Goal: Information Seeking & Learning: Compare options

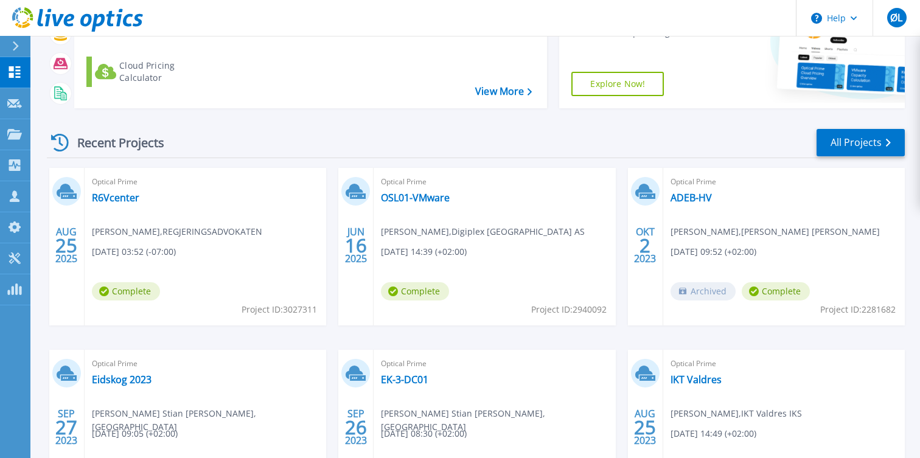
scroll to position [193, 0]
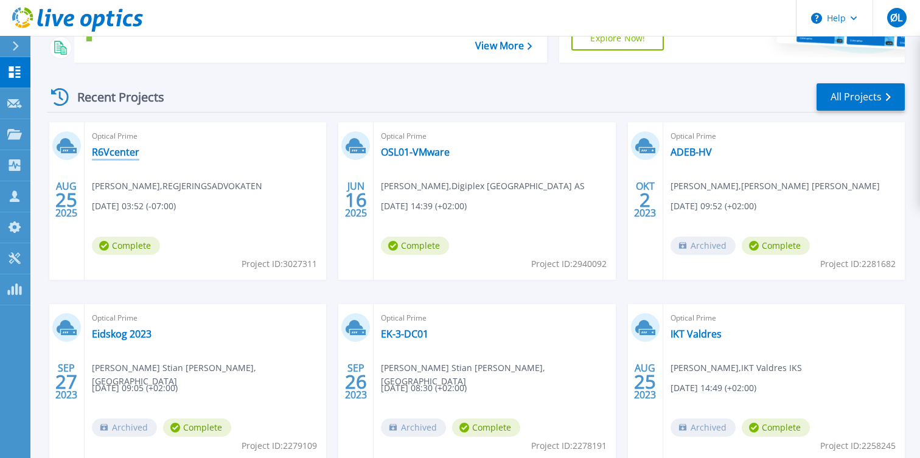
click at [112, 152] on link "R6Vcenter" at bounding box center [115, 152] width 47 height 12
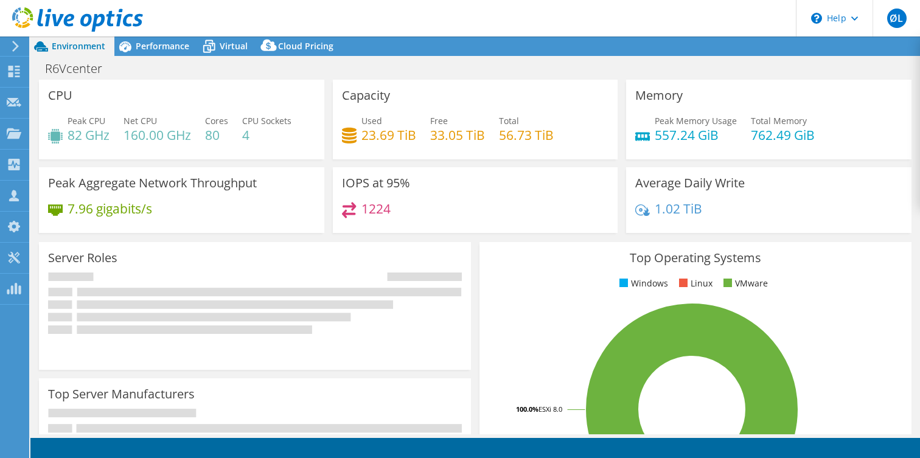
select select "EUFrankfurt"
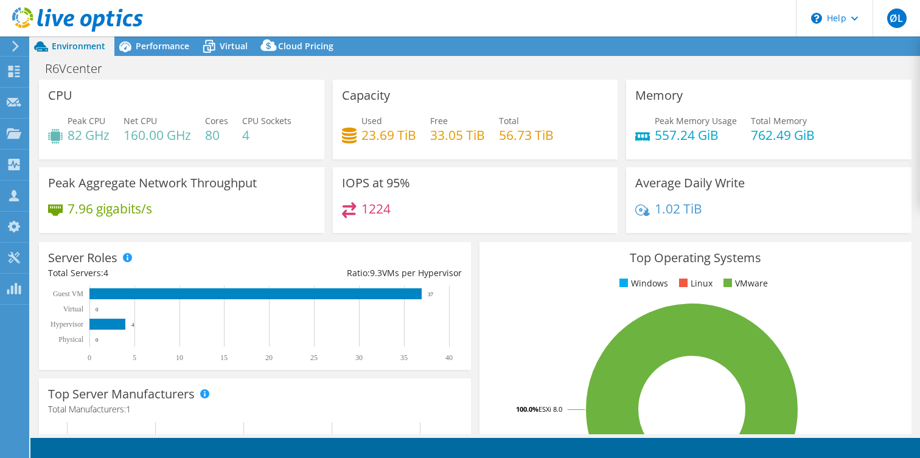
select select "EUFrankfurt"
select select "USD"
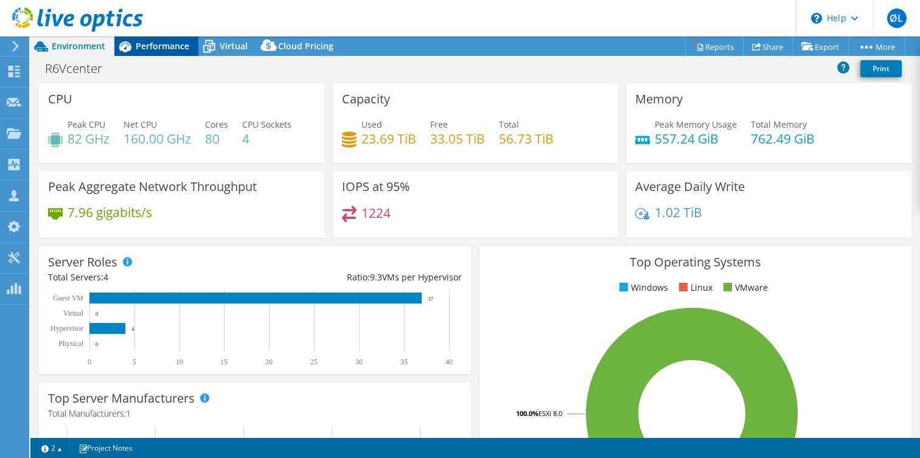
click at [179, 46] on span "Performance" at bounding box center [163, 46] width 54 height 12
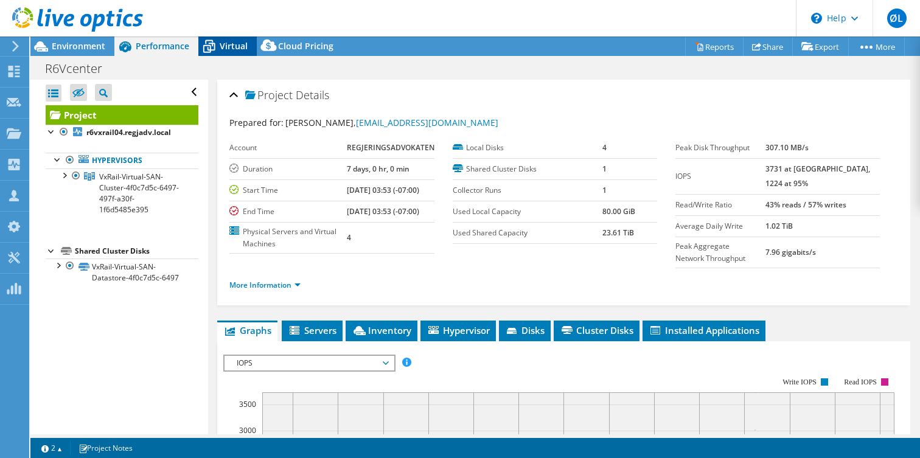
click at [235, 43] on span "Virtual" at bounding box center [234, 46] width 28 height 12
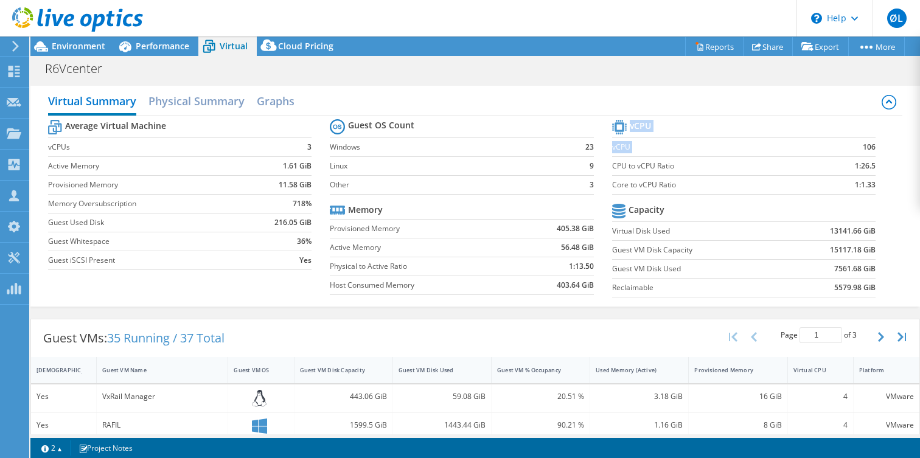
drag, startPoint x: 865, startPoint y: 148, endPoint x: 878, endPoint y: 150, distance: 12.8
click at [878, 150] on section "vCPU vCPU 106 CPU to vCPU Ratio 1:26.5 Core to vCPU Ratio 1:1.33 Capacity Virtu…" at bounding box center [753, 210] width 282 height 187
click at [147, 176] on td "Provisioned Memory" at bounding box center [148, 184] width 200 height 19
click at [170, 190] on td "Provisioned Memory" at bounding box center [148, 184] width 200 height 19
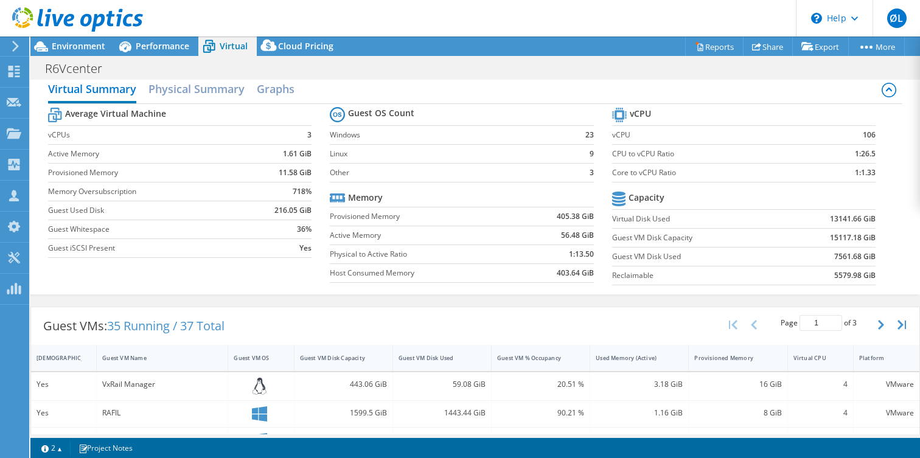
scroll to position [14, 0]
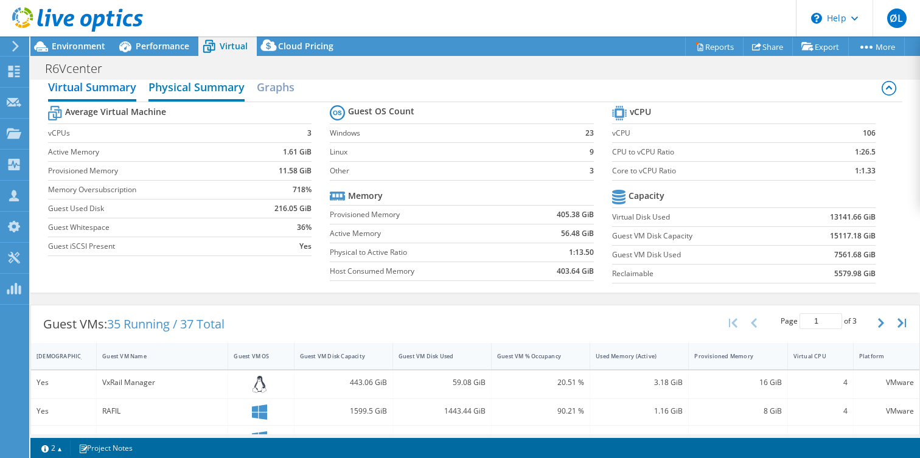
click at [200, 86] on h2 "Physical Summary" at bounding box center [196, 88] width 96 height 27
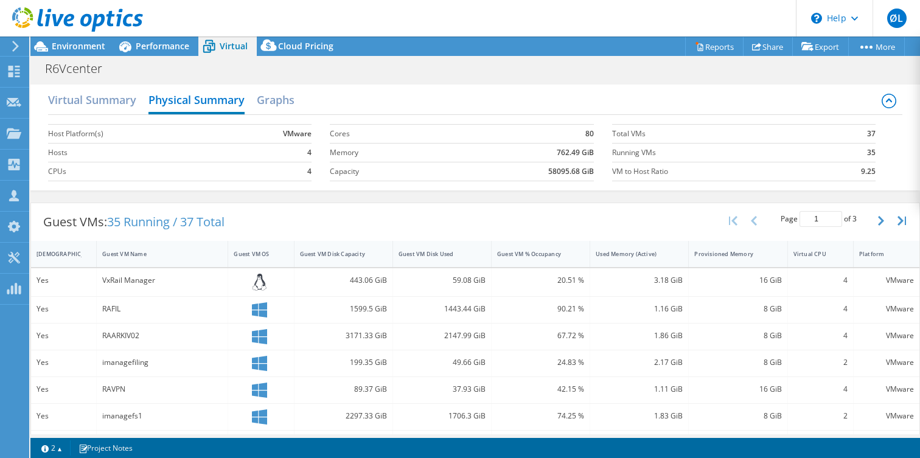
scroll to position [0, 0]
drag, startPoint x: 550, startPoint y: 175, endPoint x: 592, endPoint y: 176, distance: 42.0
click at [592, 176] on b "58095.68 GiB" at bounding box center [571, 173] width 46 height 12
click at [865, 136] on td "37" at bounding box center [850, 134] width 51 height 19
drag, startPoint x: 868, startPoint y: 136, endPoint x: 885, endPoint y: 134, distance: 17.7
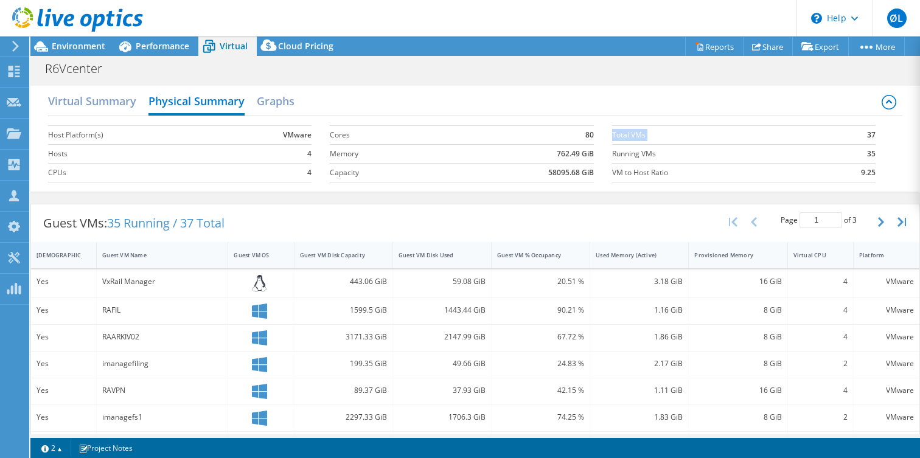
click at [885, 134] on section "Total VMs 37 Running VMs 35 VM to Host Ratio 9.25" at bounding box center [753, 153] width 282 height 69
click at [880, 136] on section "Total VMs 37 Running VMs 35 VM to Host Ratio 9.25" at bounding box center [753, 153] width 282 height 69
click at [86, 107] on h2 "Virtual Summary" at bounding box center [92, 102] width 88 height 27
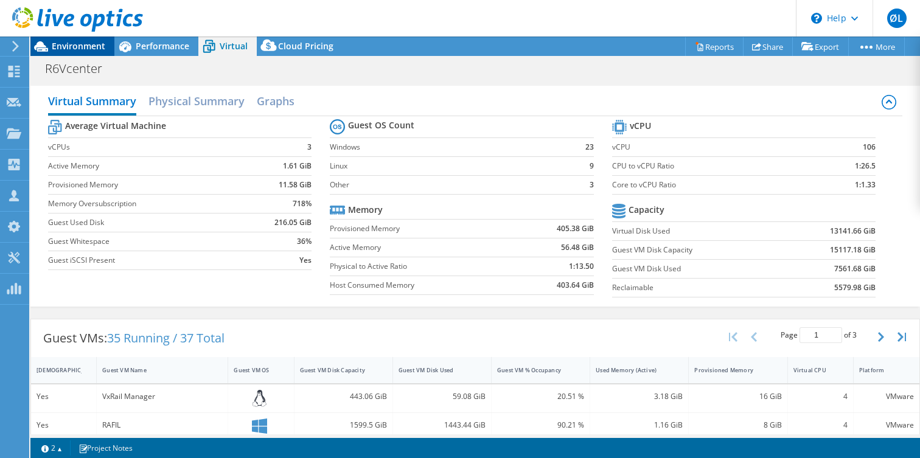
click at [98, 46] on span "Environment" at bounding box center [79, 46] width 54 height 12
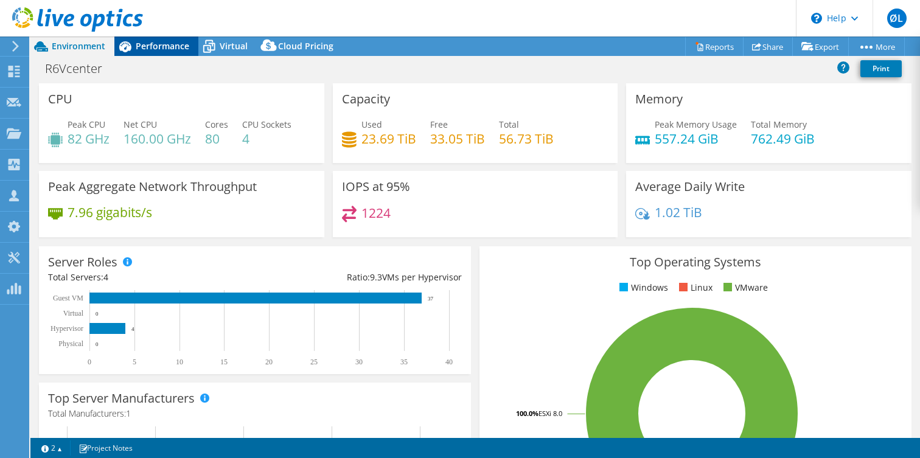
click at [144, 43] on span "Performance" at bounding box center [163, 46] width 54 height 12
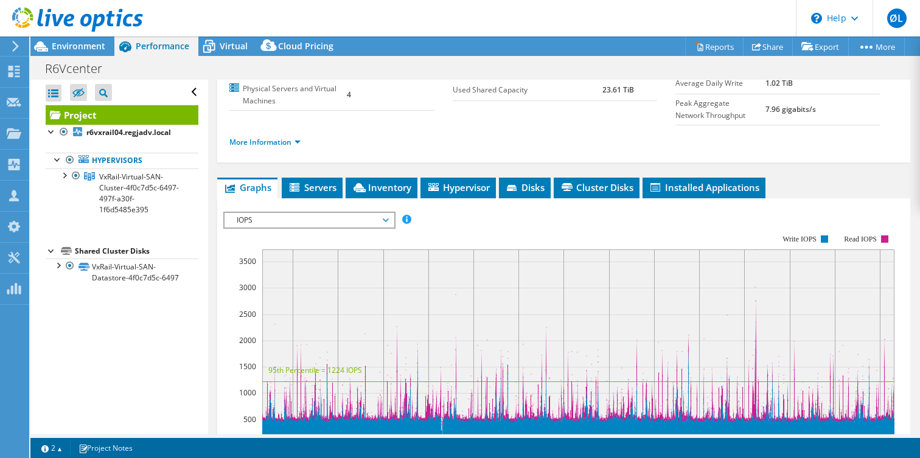
scroll to position [152, 0]
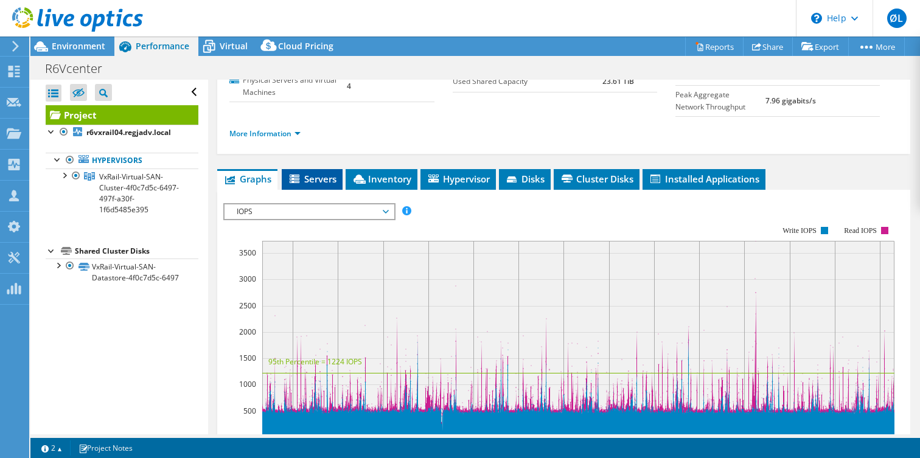
click at [301, 185] on icon at bounding box center [296, 180] width 12 height 10
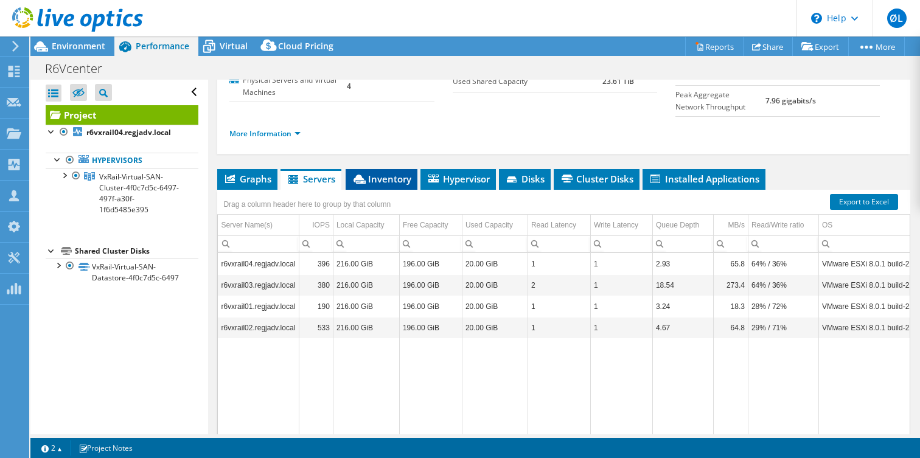
click at [380, 185] on span "Inventory" at bounding box center [382, 179] width 60 height 12
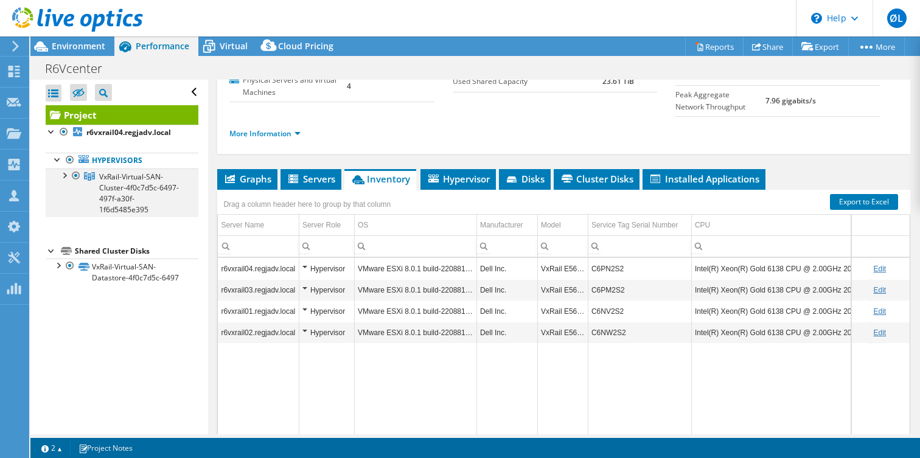
click at [69, 176] on div at bounding box center [64, 175] width 12 height 12
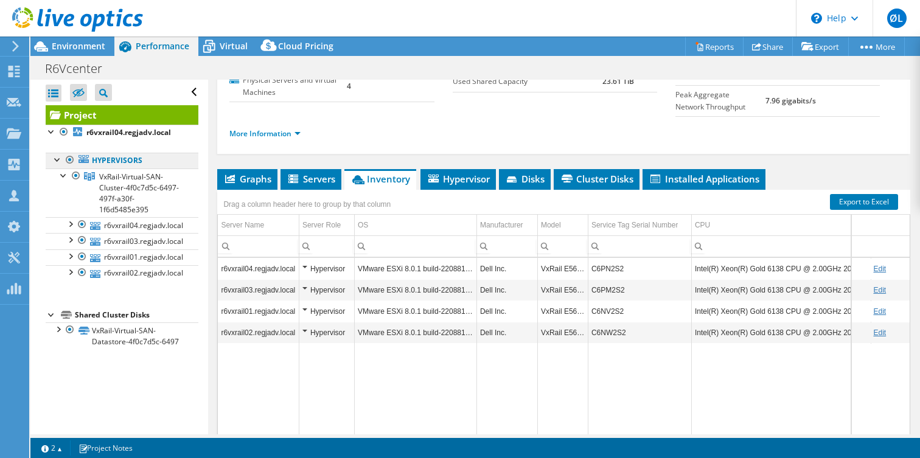
click at [94, 160] on link "Hypervisors" at bounding box center [122, 161] width 153 height 16
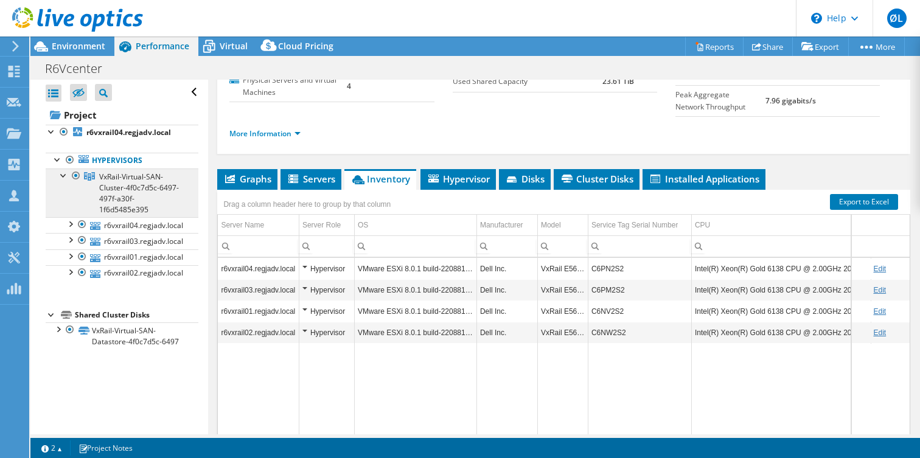
click at [128, 178] on span "VxRail-Virtual-SAN-Cluster-4f0c7d5c-6497-497f-a30f-1f6d5485e395" at bounding box center [139, 193] width 80 height 43
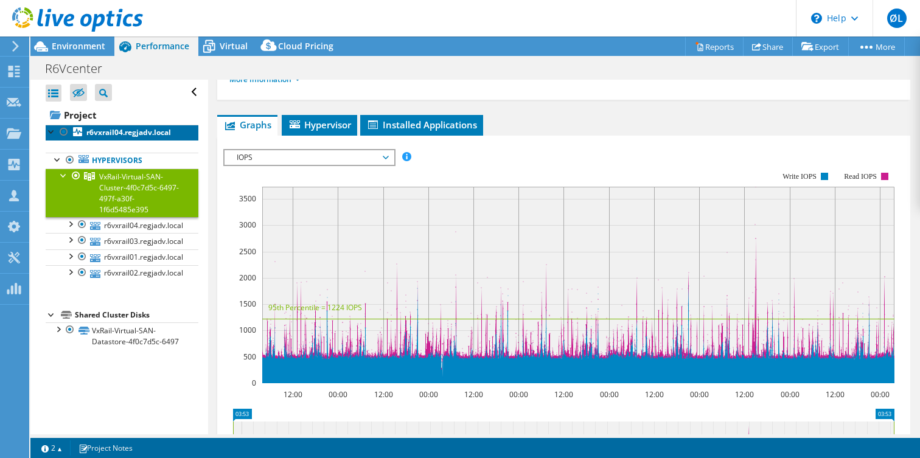
click at [92, 134] on b "r6vxrail04.regjadv.local" at bounding box center [128, 132] width 85 height 10
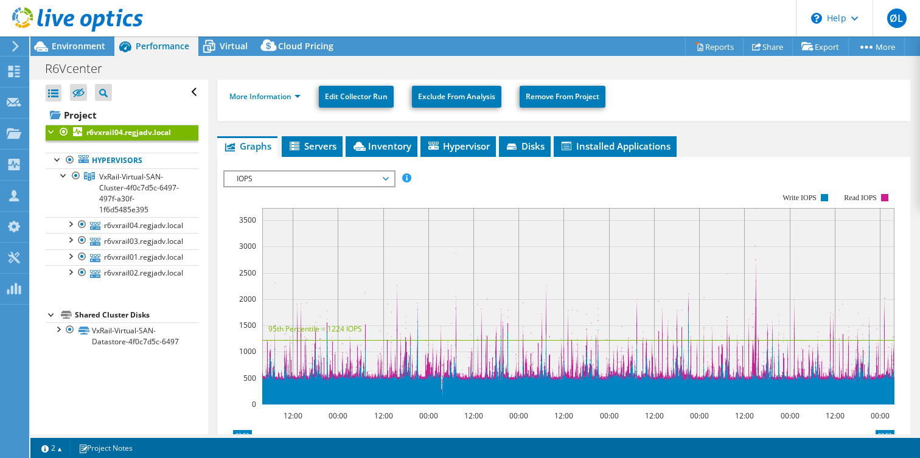
scroll to position [105, 0]
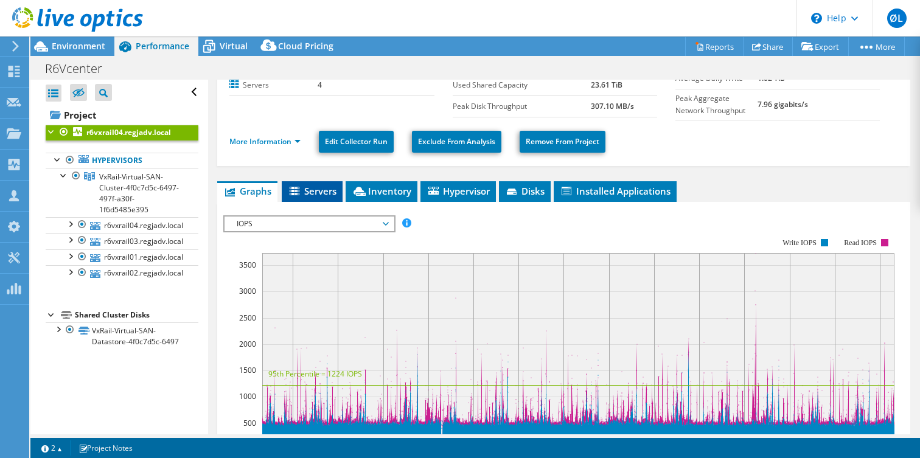
click at [312, 189] on span "Servers" at bounding box center [312, 191] width 49 height 12
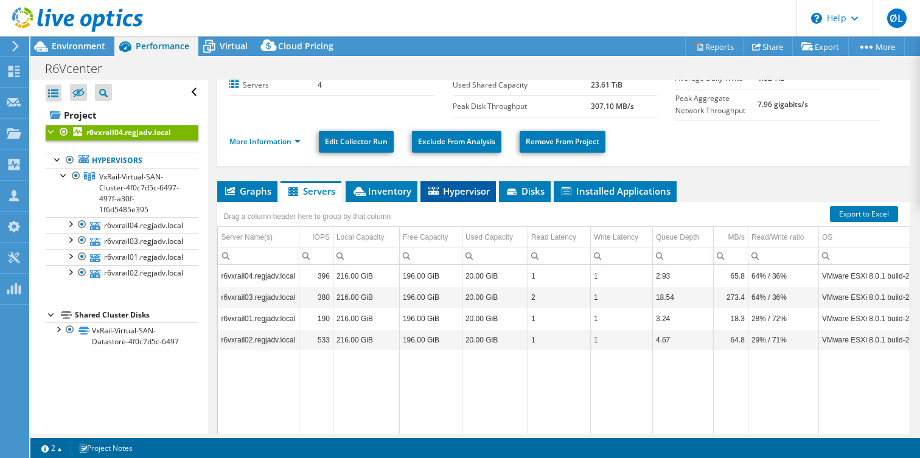
click at [464, 186] on span "Hypervisor" at bounding box center [458, 191] width 63 height 12
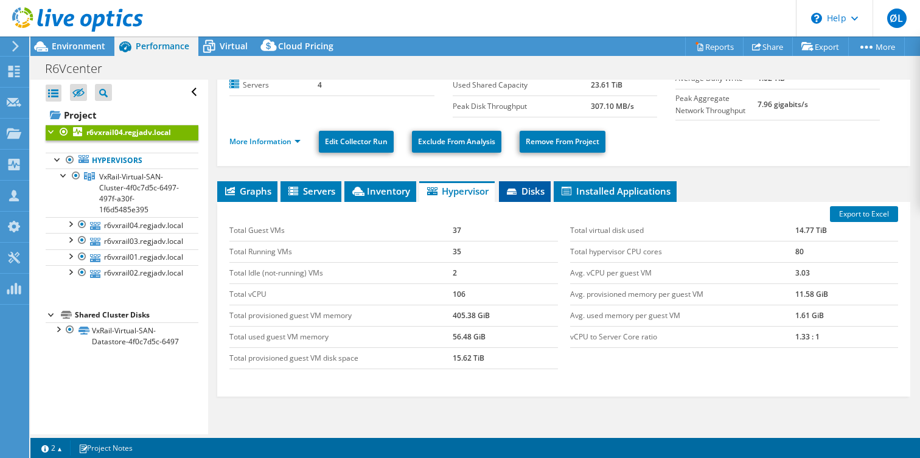
click at [517, 193] on icon at bounding box center [512, 192] width 10 height 6
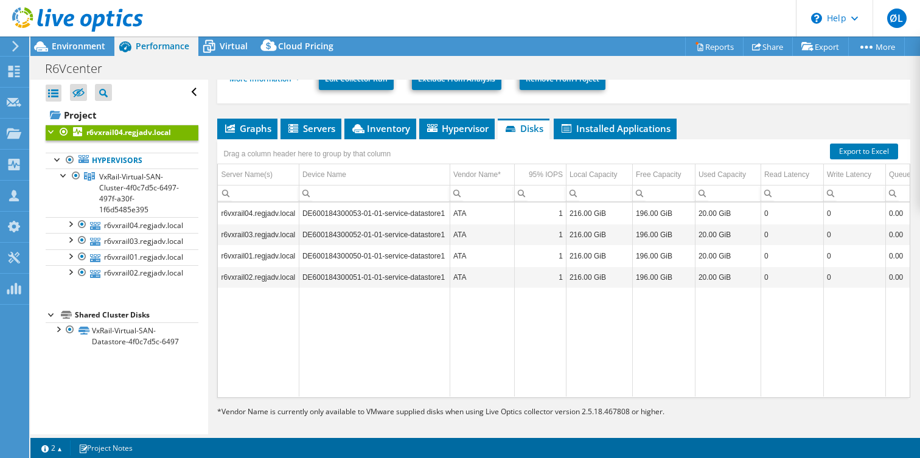
scroll to position [177, 0]
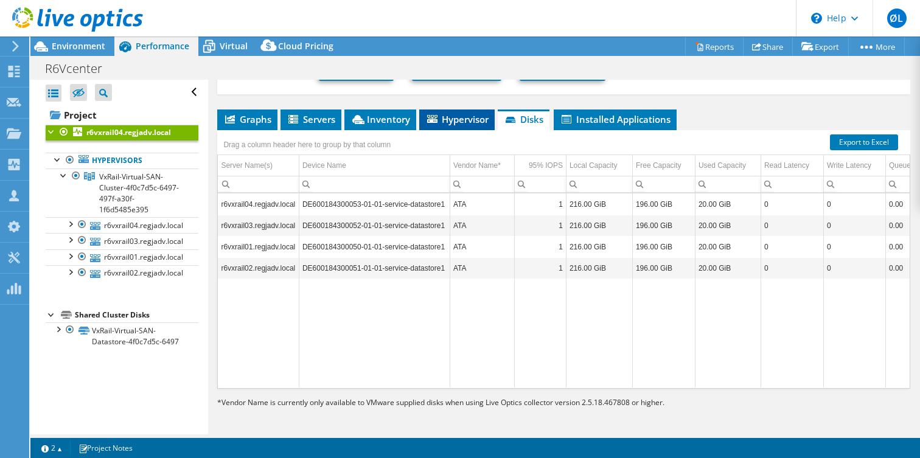
click at [445, 118] on span "Hypervisor" at bounding box center [456, 119] width 63 height 12
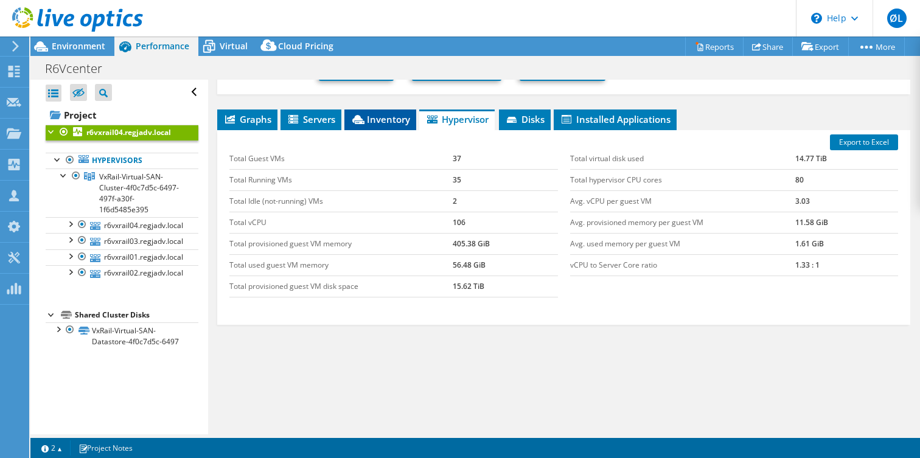
click at [385, 119] on span "Inventory" at bounding box center [381, 119] width 60 height 12
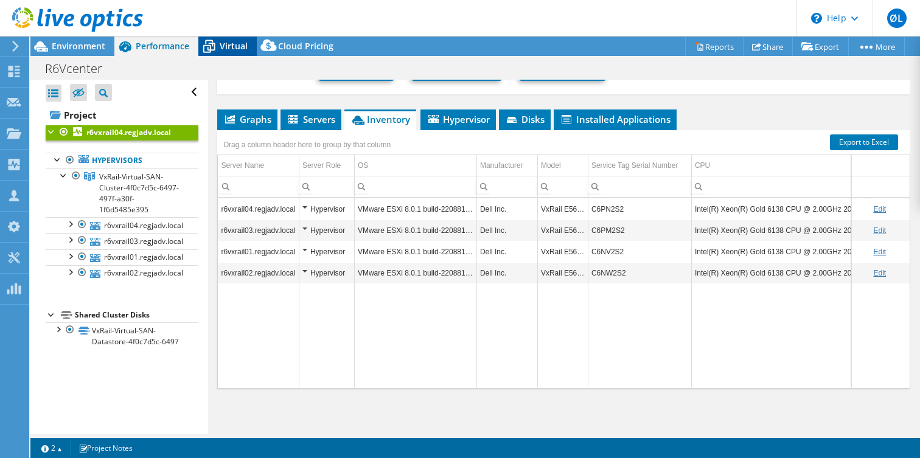
click at [237, 46] on span "Virtual" at bounding box center [234, 46] width 28 height 12
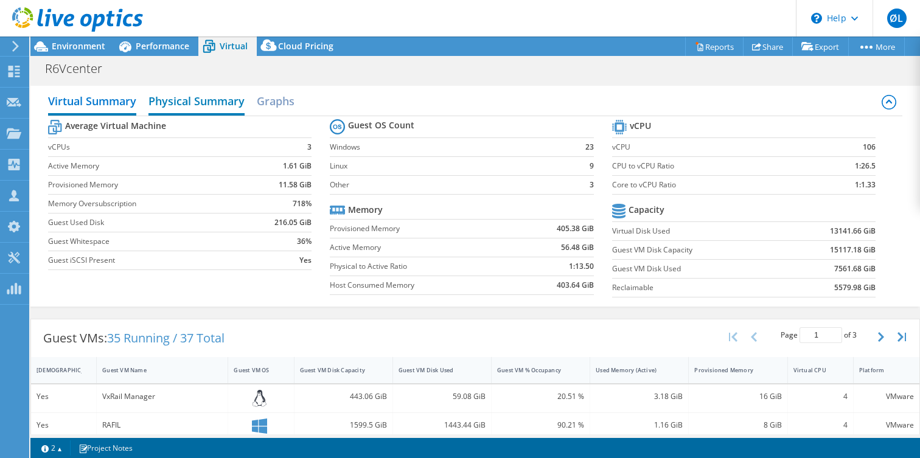
click at [176, 99] on h2 "Physical Summary" at bounding box center [196, 102] width 96 height 27
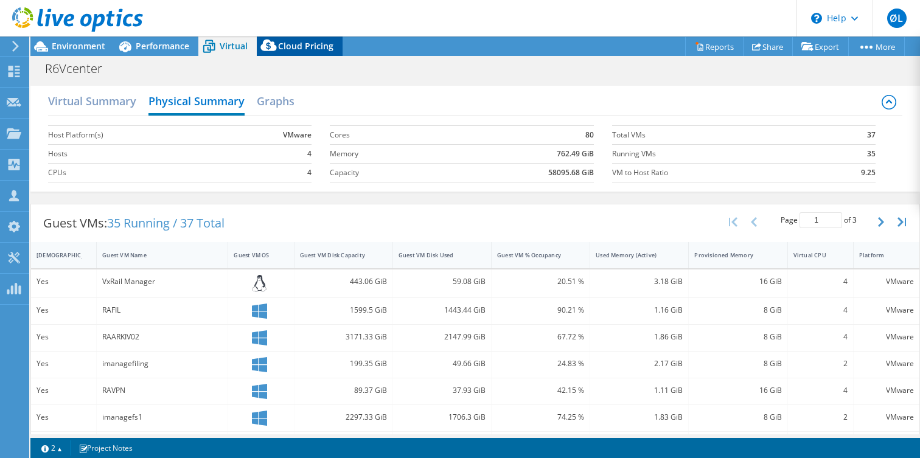
click at [284, 49] on span "Cloud Pricing" at bounding box center [305, 46] width 55 height 12
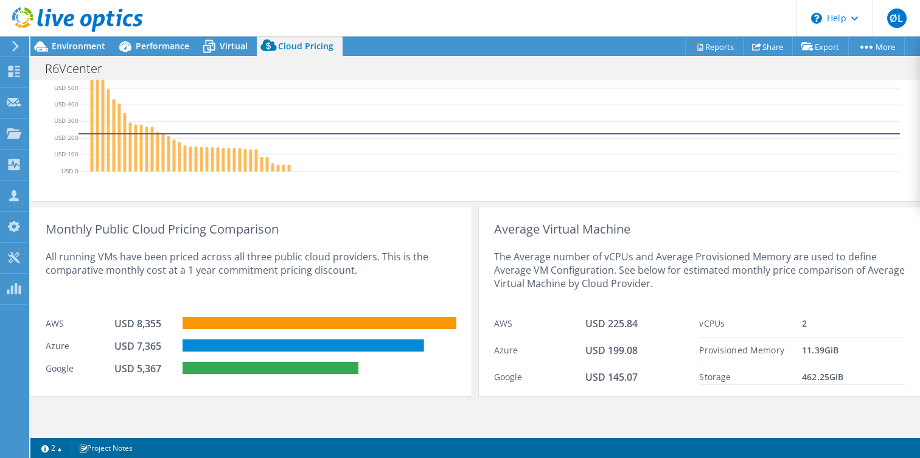
scroll to position [69, 0]
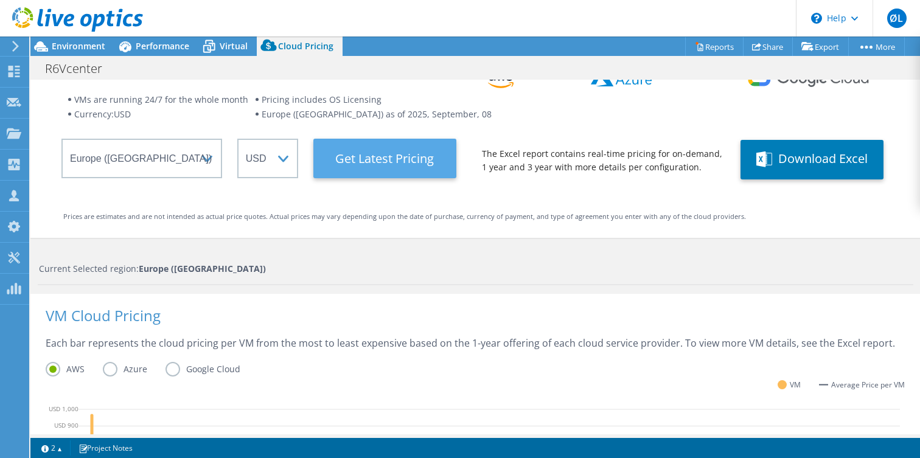
click at [399, 161] on Latest "Get Latest Pricing" at bounding box center [384, 159] width 143 height 40
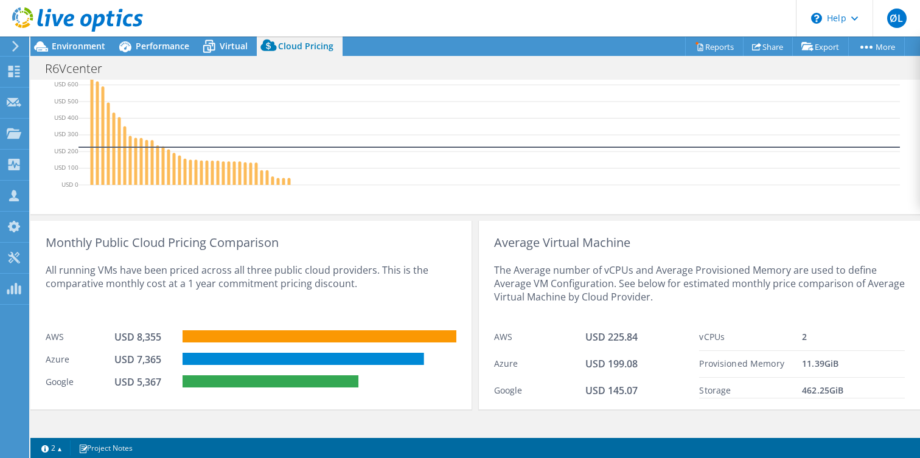
scroll to position [474, 0]
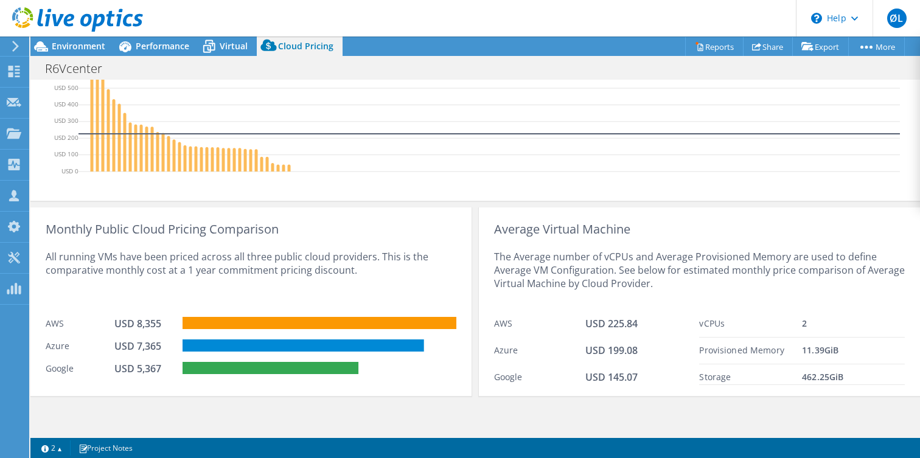
drag, startPoint x: 847, startPoint y: 379, endPoint x: 795, endPoint y: 382, distance: 52.4
click at [795, 382] on div "Storage 462.25 GiB" at bounding box center [802, 375] width 206 height 21
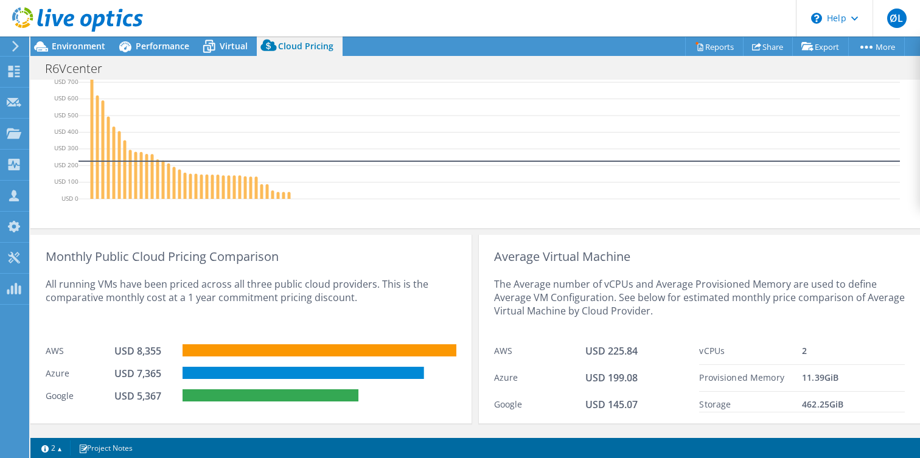
scroll to position [330, 0]
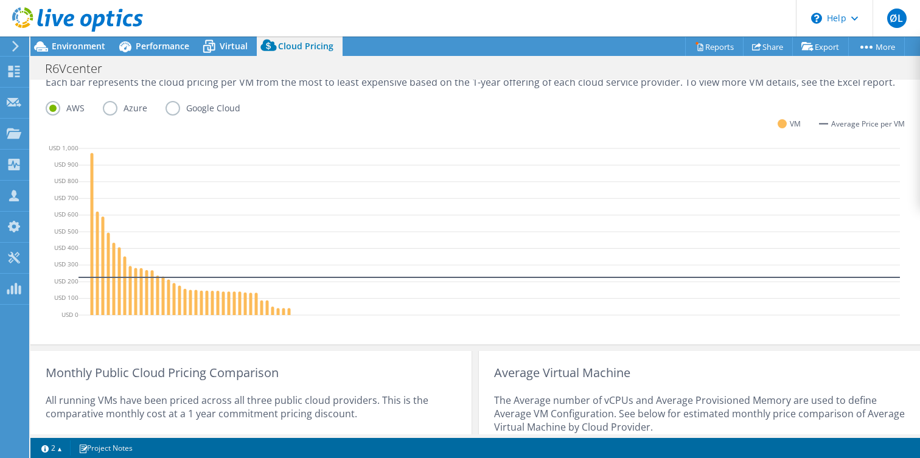
click at [107, 110] on label "Azure" at bounding box center [134, 108] width 63 height 15
click at [0, 0] on input "Azure" at bounding box center [0, 0] width 0 height 0
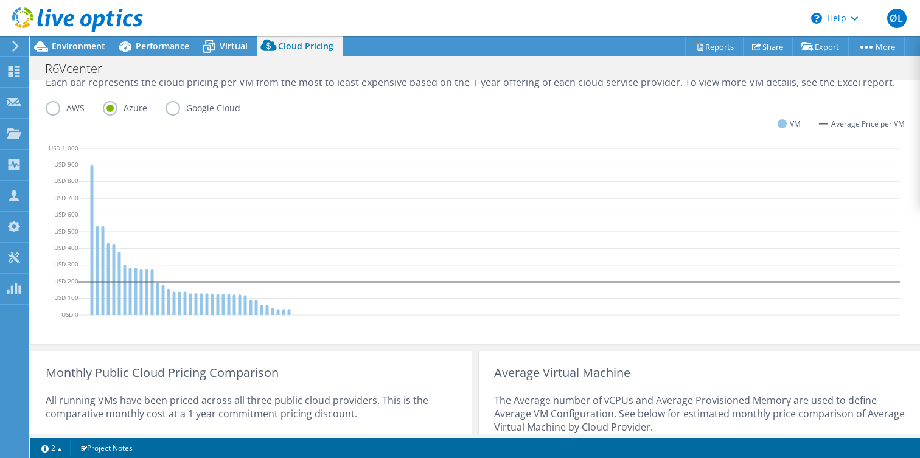
click at [170, 108] on label "Google Cloud" at bounding box center [212, 108] width 93 height 15
click at [0, 0] on input "Google Cloud" at bounding box center [0, 0] width 0 height 0
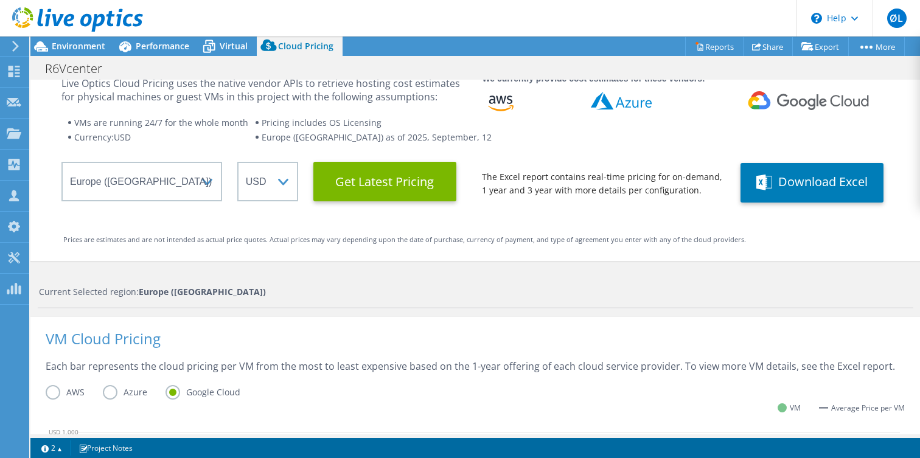
scroll to position [0, 0]
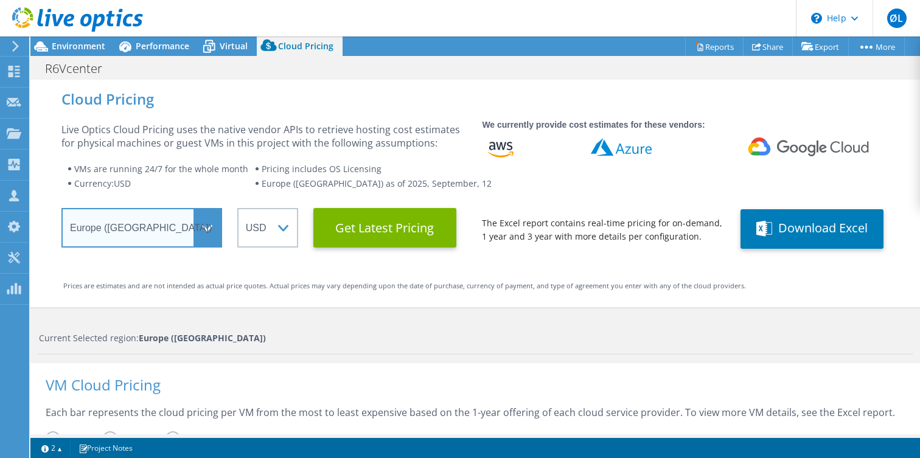
click at [203, 238] on select "Select a Region [GEOGRAPHIC_DATA] ([GEOGRAPHIC_DATA]) [GEOGRAPHIC_DATA] ([GEOGR…" at bounding box center [141, 228] width 161 height 40
